Goal: Task Accomplishment & Management: Use online tool/utility

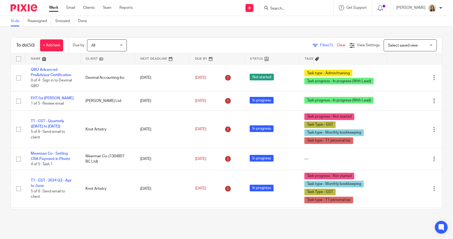
click at [320, 44] on span "Filter (1)" at bounding box center [328, 45] width 17 height 4
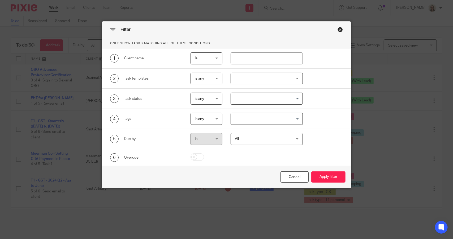
click at [258, 119] on input "Search for option" at bounding box center [266, 118] width 68 height 9
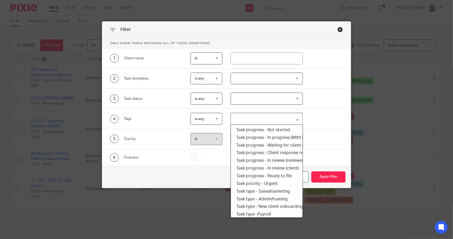
click at [258, 119] on input "Search for option" at bounding box center [266, 118] width 68 height 9
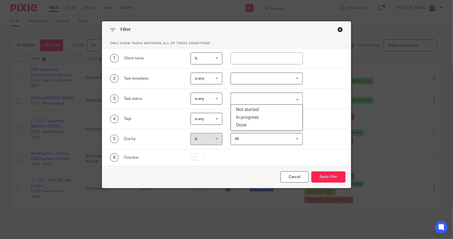
click at [257, 100] on input "Search for option" at bounding box center [266, 98] width 68 height 9
click at [326, 97] on div "3 Task status is any is any is any is none is_any Loading..." at bounding box center [222, 98] width 241 height 12
click at [264, 116] on input "Search for option" at bounding box center [266, 118] width 68 height 9
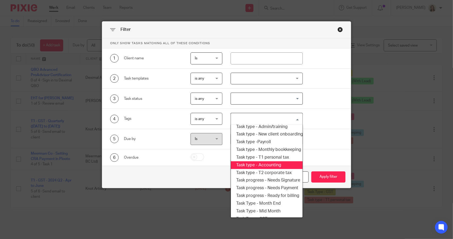
scroll to position [64, 0]
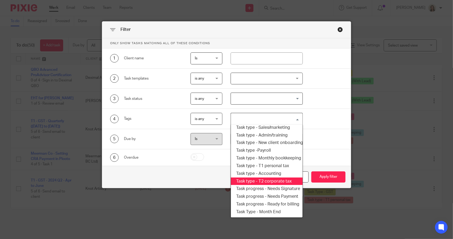
click at [273, 178] on li "Task type - T2 corporate tax" at bounding box center [266, 181] width 71 height 8
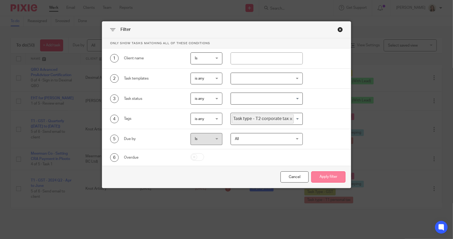
click at [319, 179] on button "Apply filter" at bounding box center [329, 176] width 34 height 11
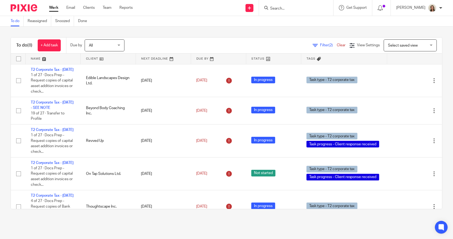
click at [320, 43] on span "Filter (2)" at bounding box center [328, 45] width 17 height 4
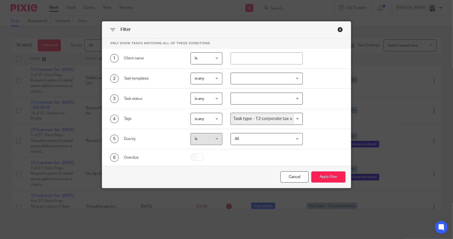
click at [290, 117] on icon "Deselect Task type - T2 corporate tax" at bounding box center [291, 118] width 3 height 3
click at [285, 119] on input "Search for option" at bounding box center [266, 118] width 68 height 9
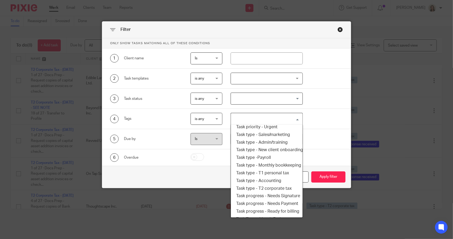
scroll to position [90, 0]
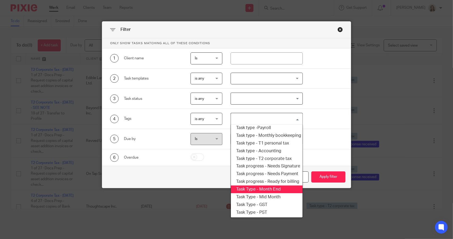
click at [278, 185] on li "Task Type - Month End" at bounding box center [266, 189] width 71 height 8
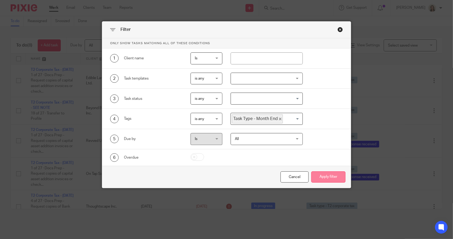
click at [324, 177] on button "Apply filter" at bounding box center [329, 176] width 34 height 11
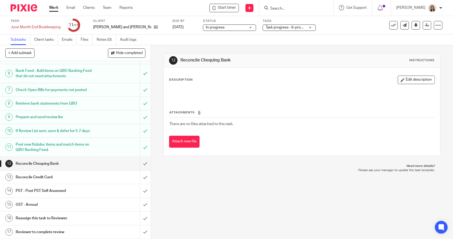
scroll to position [86, 0]
